Goal: Information Seeking & Learning: Learn about a topic

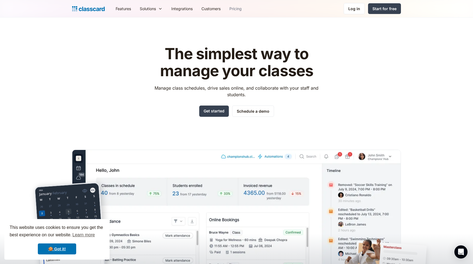
click at [235, 6] on link "Pricing" at bounding box center [235, 8] width 21 height 12
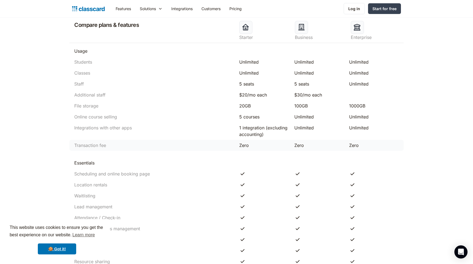
scroll to position [276, 0]
click at [242, 147] on div "Zero" at bounding box center [264, 145] width 50 height 7
click at [232, 151] on div "Compare plans & features Starter Business Enterprise Usage Students Unlimited U…" at bounding box center [236, 244] width 329 height 465
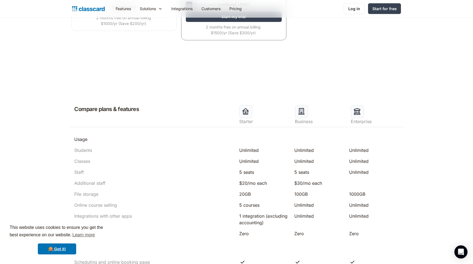
scroll to position [0, 0]
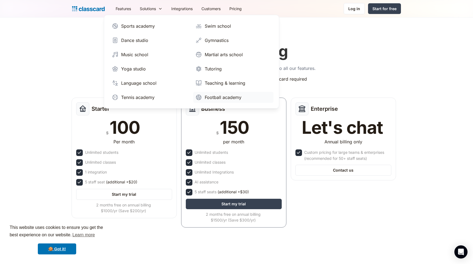
click at [227, 100] on div "Football academy" at bounding box center [223, 97] width 37 height 7
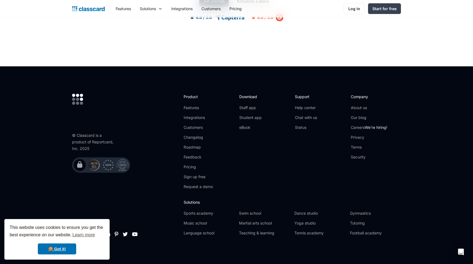
scroll to position [1821, 0]
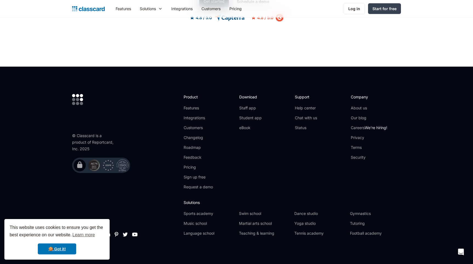
click at [202, 118] on ul "Features Integrations Customers Changelog Roadmap Feedback Pricing Sign up free…" at bounding box center [198, 147] width 29 height 84
click at [201, 115] on link "Integrations" at bounding box center [198, 117] width 29 height 5
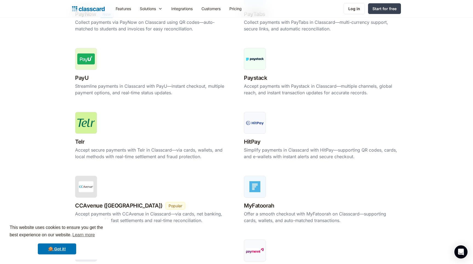
scroll to position [319, 0]
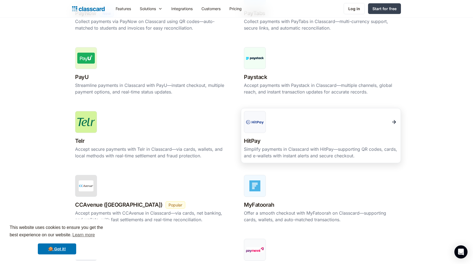
click at [255, 121] on img at bounding box center [255, 122] width 18 height 4
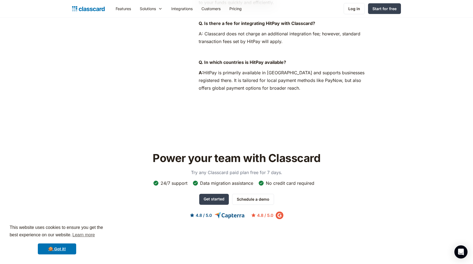
scroll to position [382, 0]
